Goal: Check status: Check status

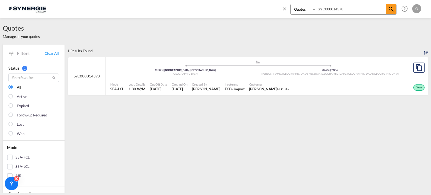
select select "Quotes"
drag, startPoint x: 385, startPoint y: 11, endPoint x: 171, endPoint y: 1, distance: 214.5
click at [171, 1] on div "Bookings Quotes Enquiries SYC000014378 Help Resources Product Release O My Prof…" at bounding box center [215, 8] width 414 height 17
paste input "341"
type input "SYC000013418"
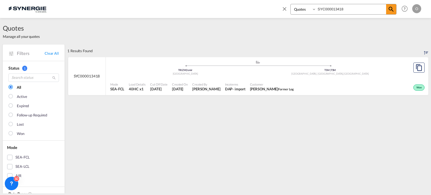
click at [296, 82] on div "Won" at bounding box center [361, 87] width 130 height 14
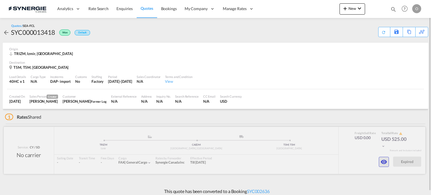
click at [384, 162] on md-icon "icon-eye" at bounding box center [384, 162] width 7 height 7
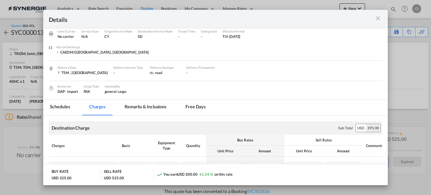
scroll to position [7, 0]
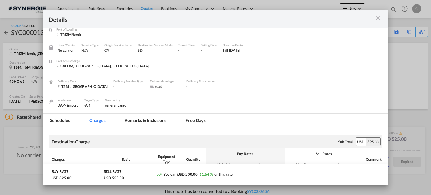
click at [153, 126] on md-tab-item "Remarks & Inclusions" at bounding box center [145, 121] width 55 height 15
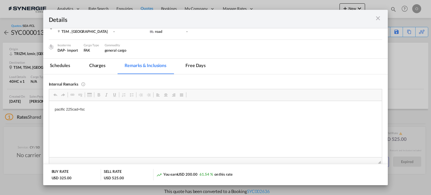
scroll to position [63, 0]
